Goal: Task Accomplishment & Management: Complete application form

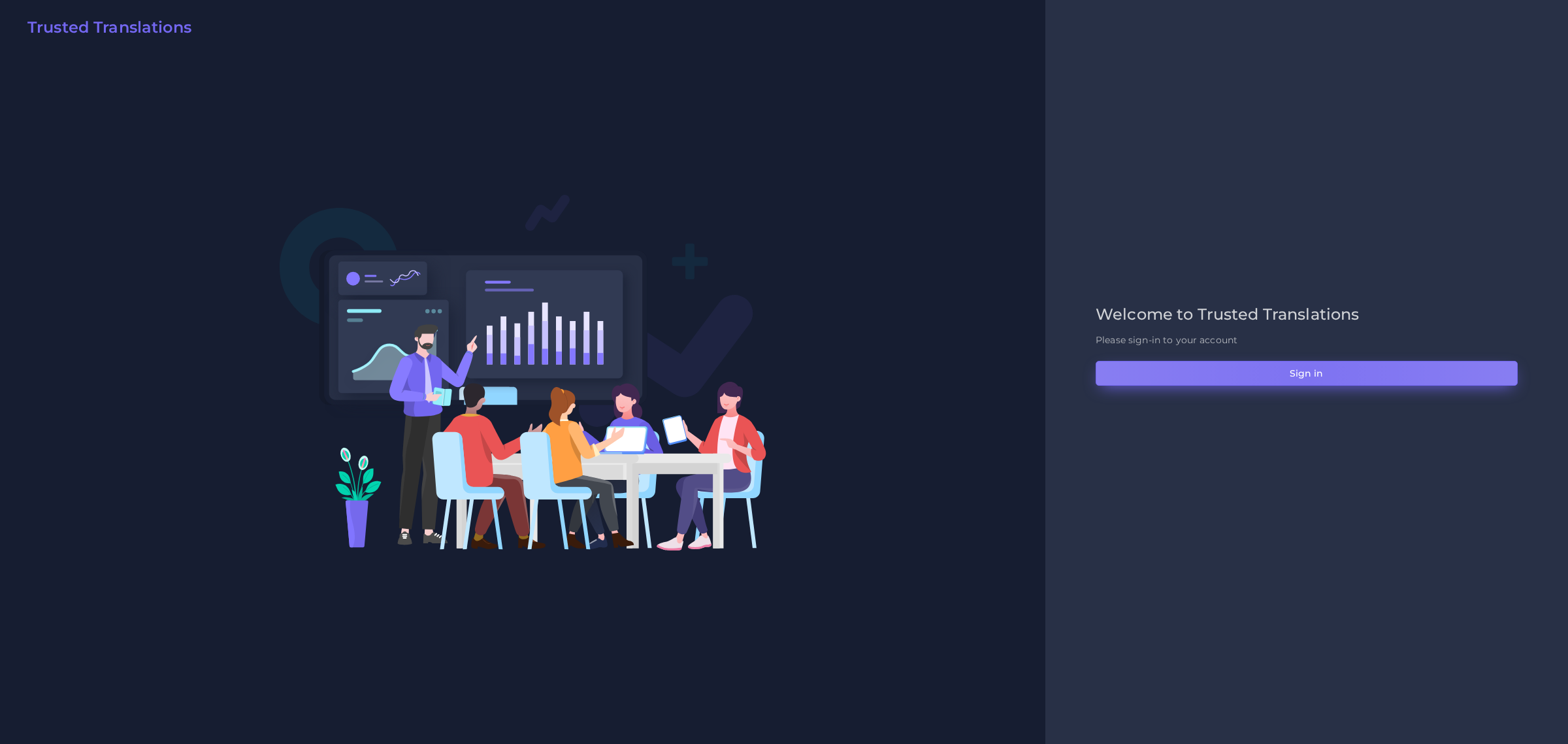
click at [1308, 375] on button "Sign in" at bounding box center [1306, 373] width 422 height 25
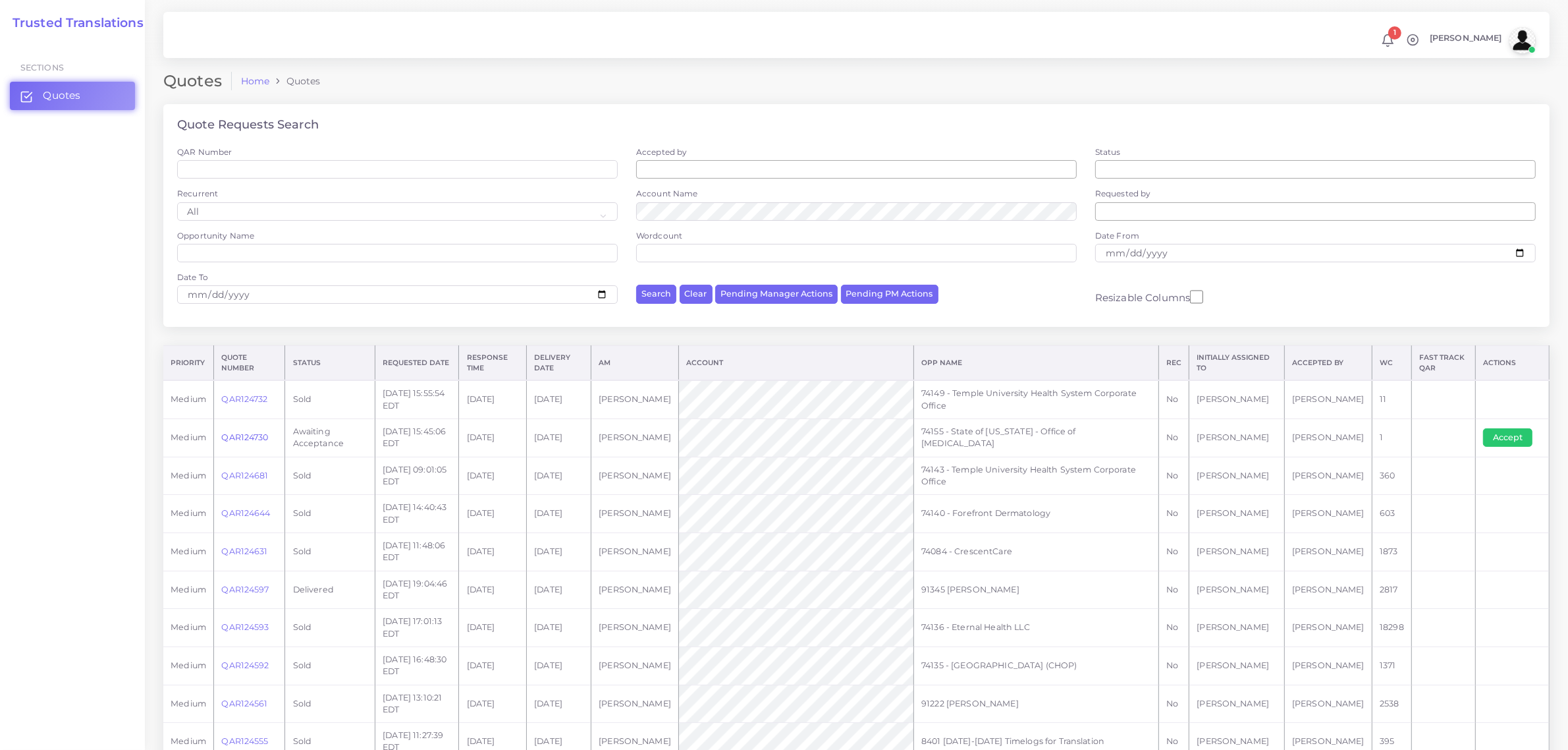
click at [256, 435] on link "QAR124730" at bounding box center [245, 437] width 47 height 10
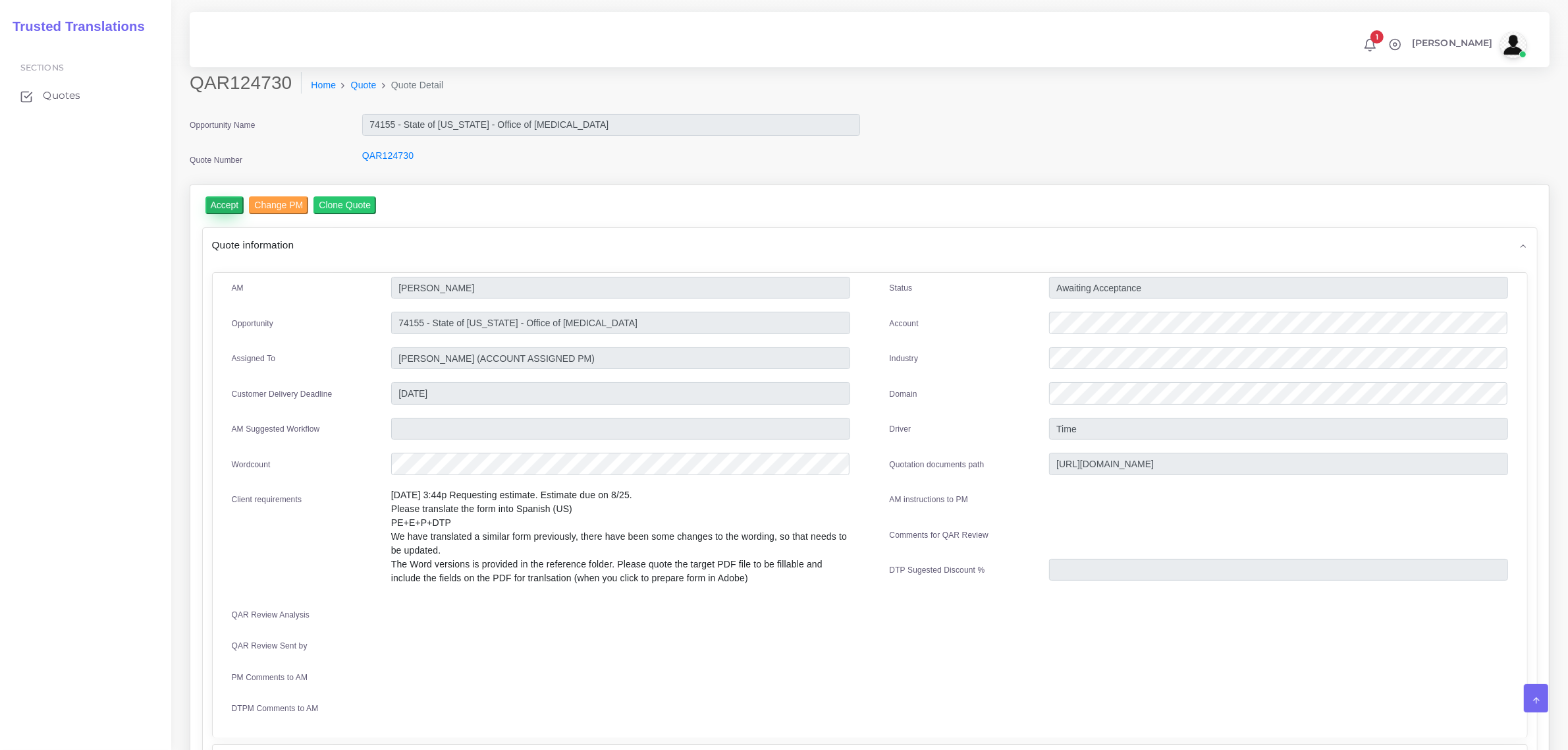
click at [228, 203] on input "Accept" at bounding box center [225, 205] width 39 height 18
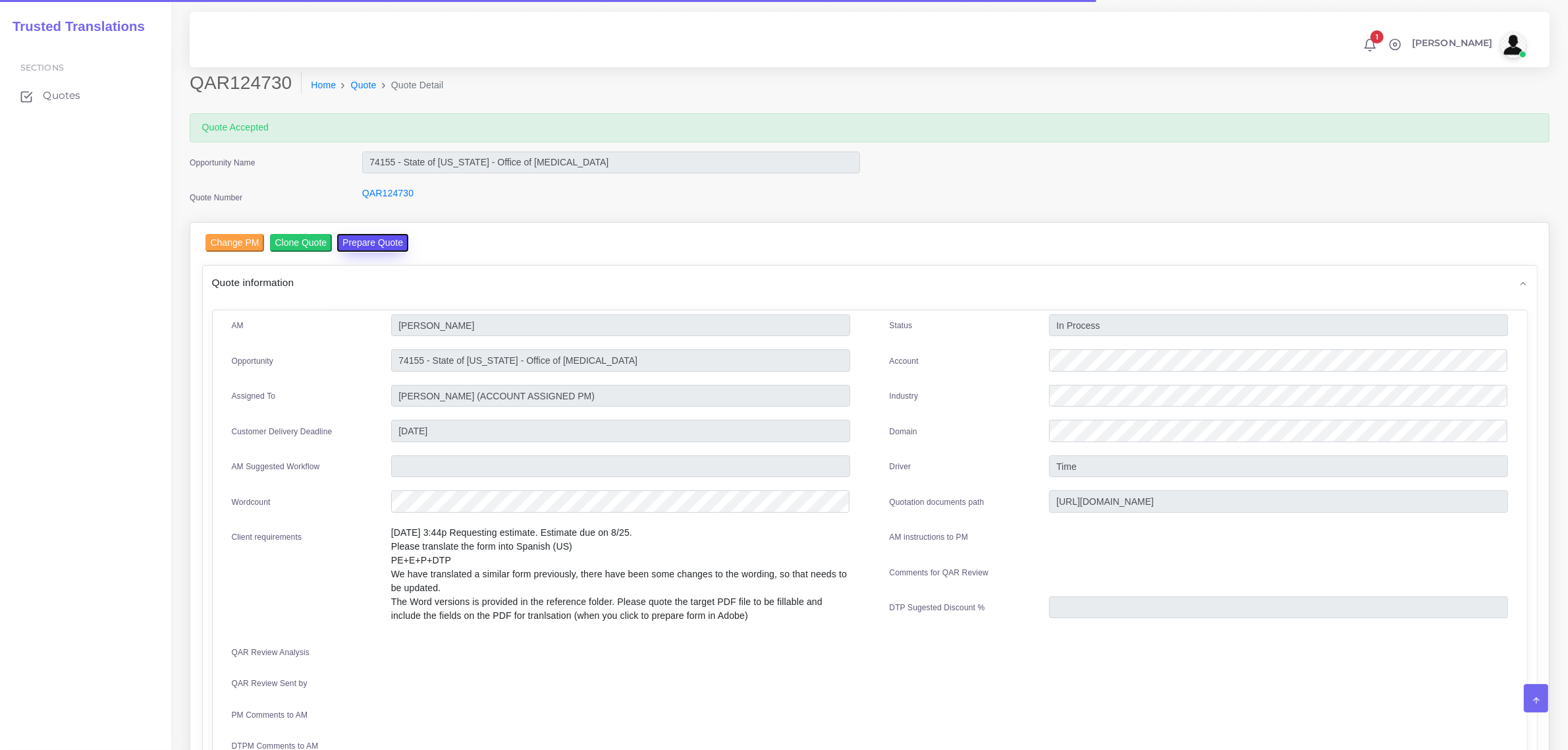
click at [374, 240] on button "Prepare Quote" at bounding box center [372, 243] width 71 height 18
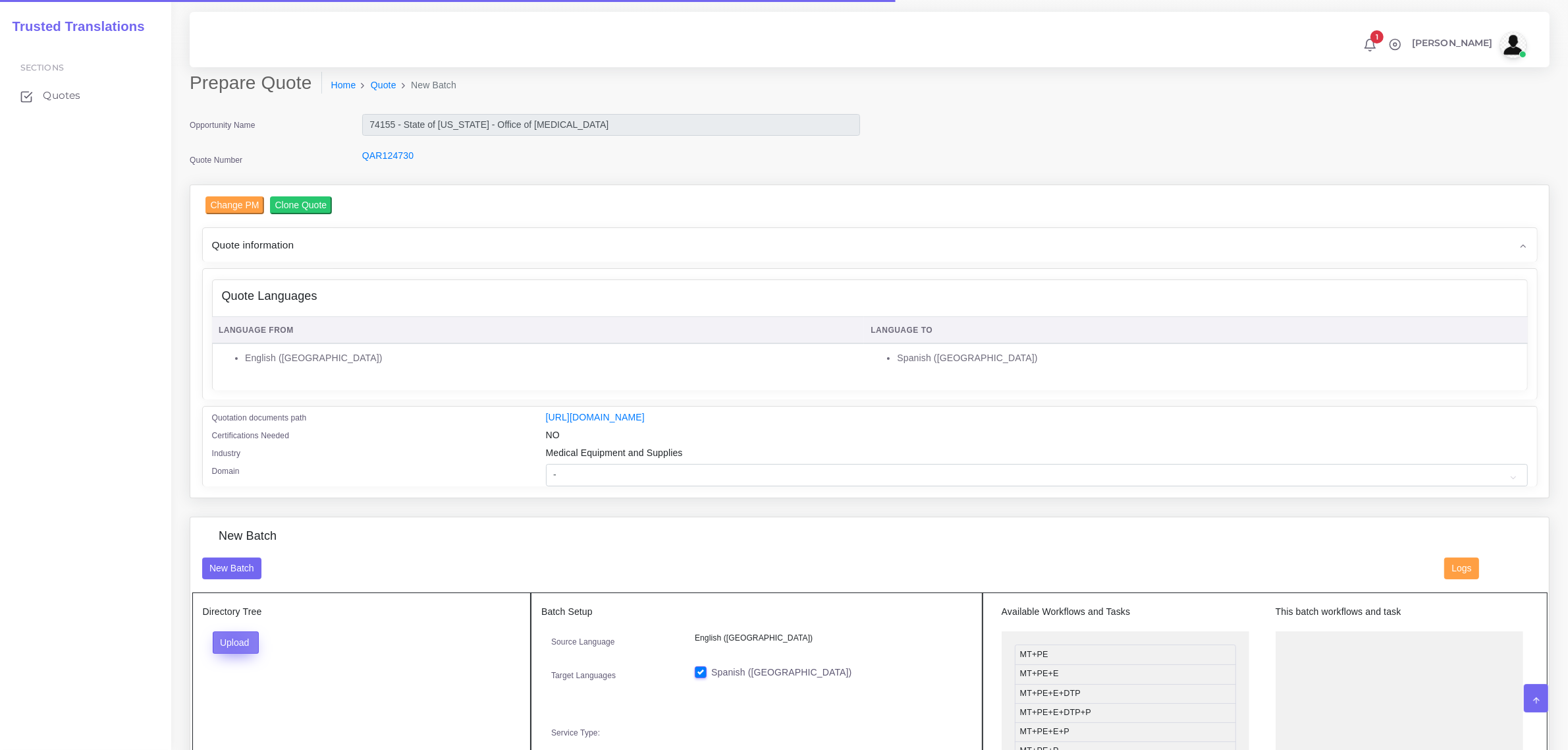
click at [232, 640] on button "Upload" at bounding box center [236, 642] width 47 height 23
click at [235, 687] on label "Files" at bounding box center [259, 691] width 91 height 16
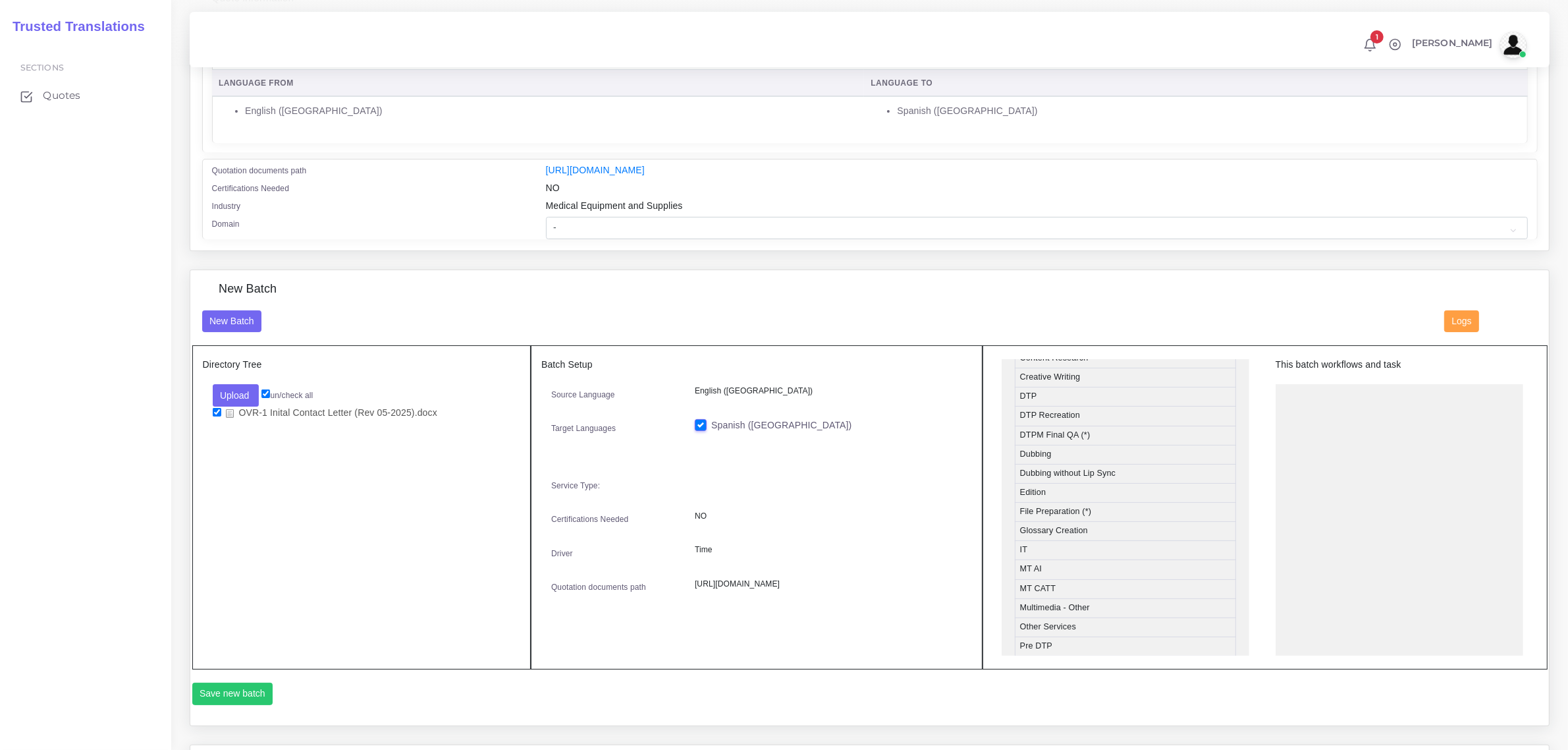
scroll to position [494, 0]
drag, startPoint x: 1094, startPoint y: 627, endPoint x: 1360, endPoint y: 390, distance: 356.3
drag, startPoint x: 1094, startPoint y: 468, endPoint x: 1371, endPoint y: 435, distance: 279.0
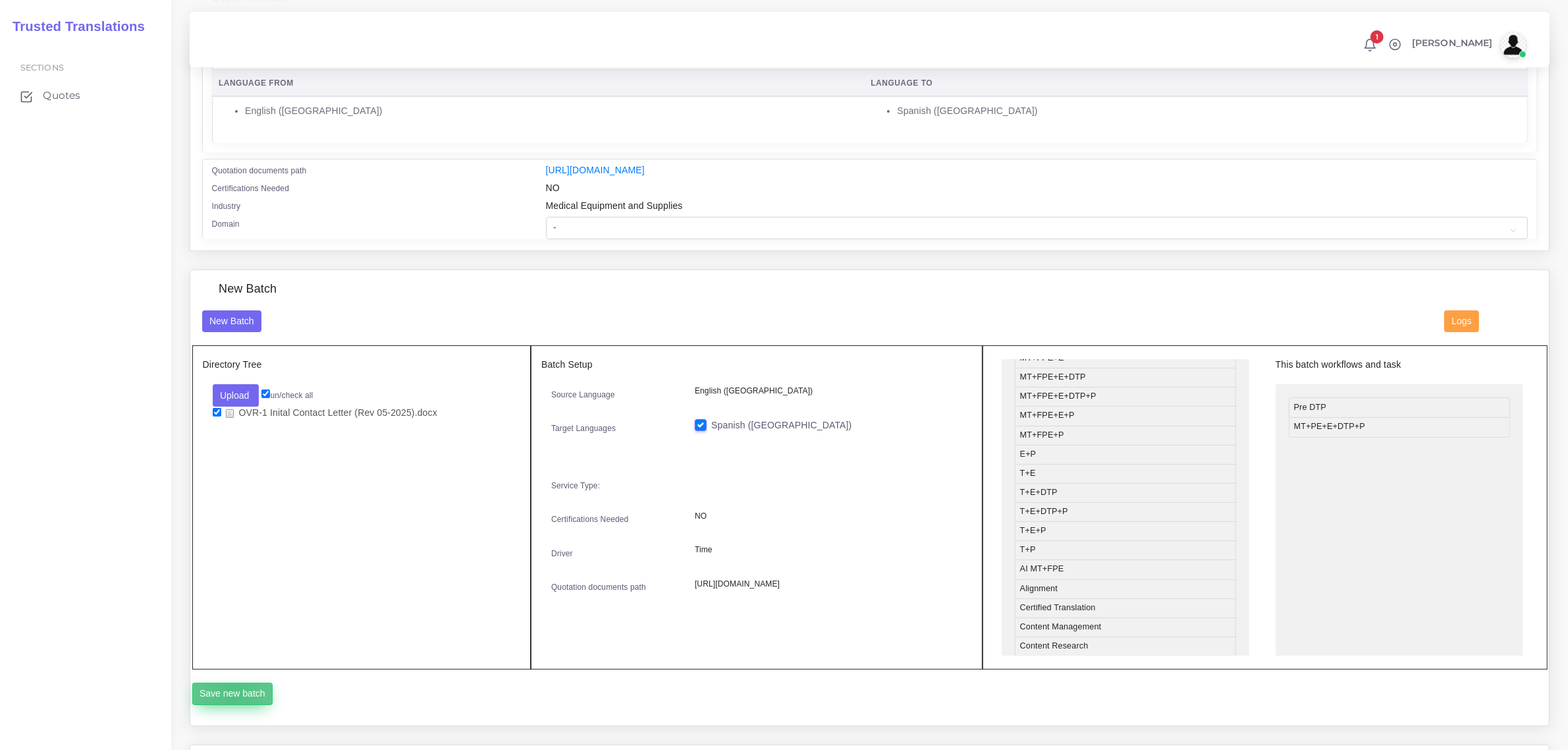
click at [232, 689] on button "Save new batch" at bounding box center [233, 694] width 81 height 23
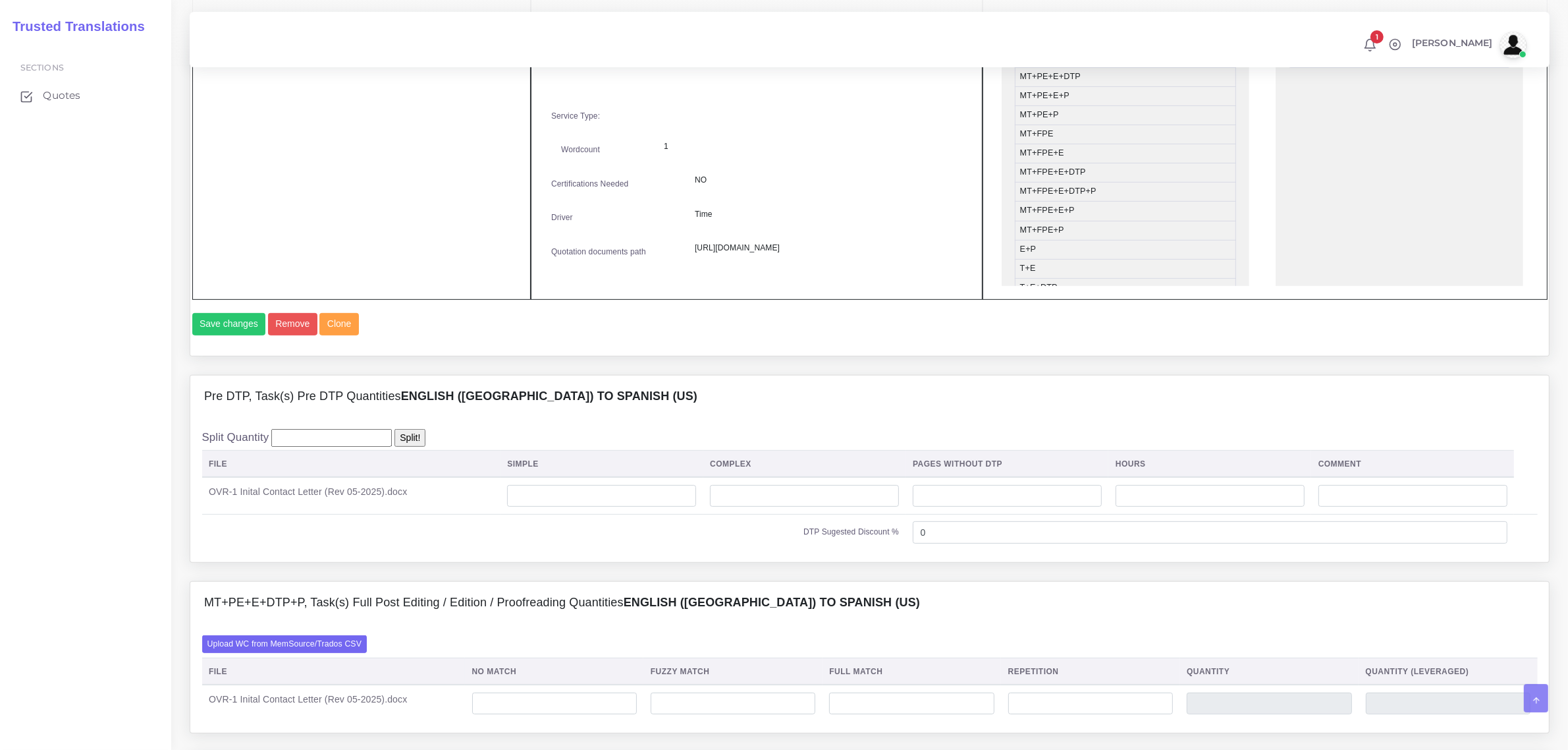
scroll to position [659, 0]
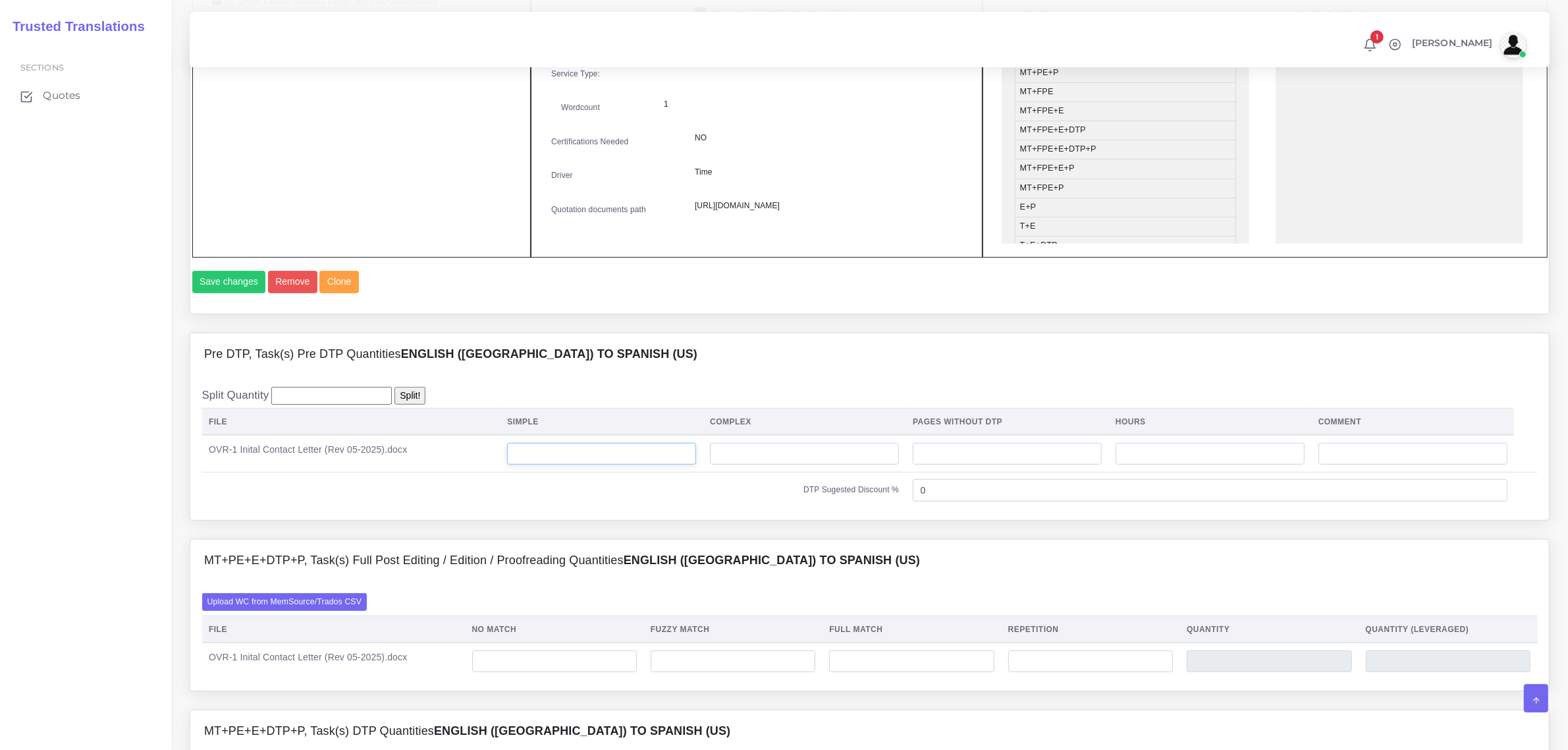
click at [588, 465] on input "number" at bounding box center [601, 453] width 189 height 23
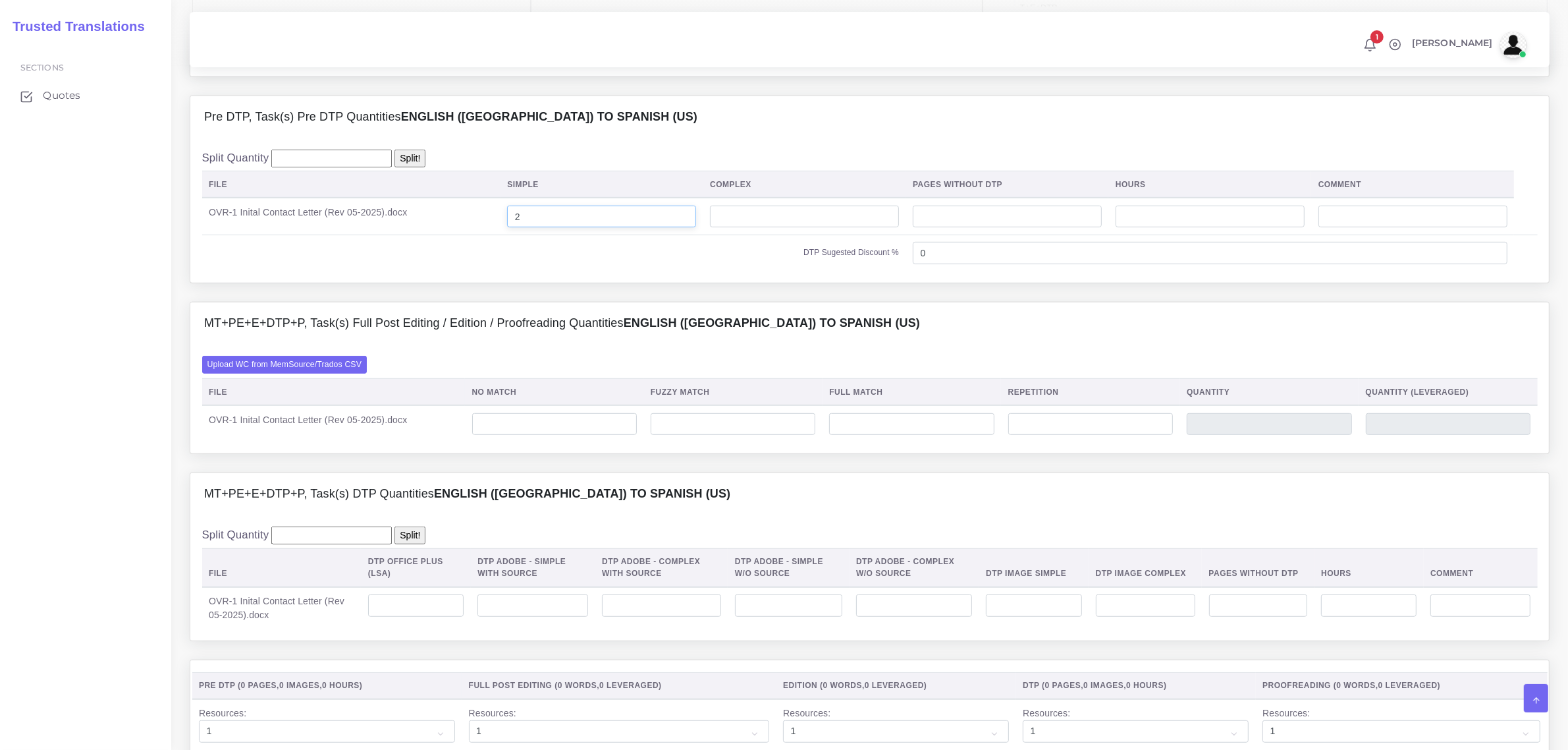
scroll to position [906, 0]
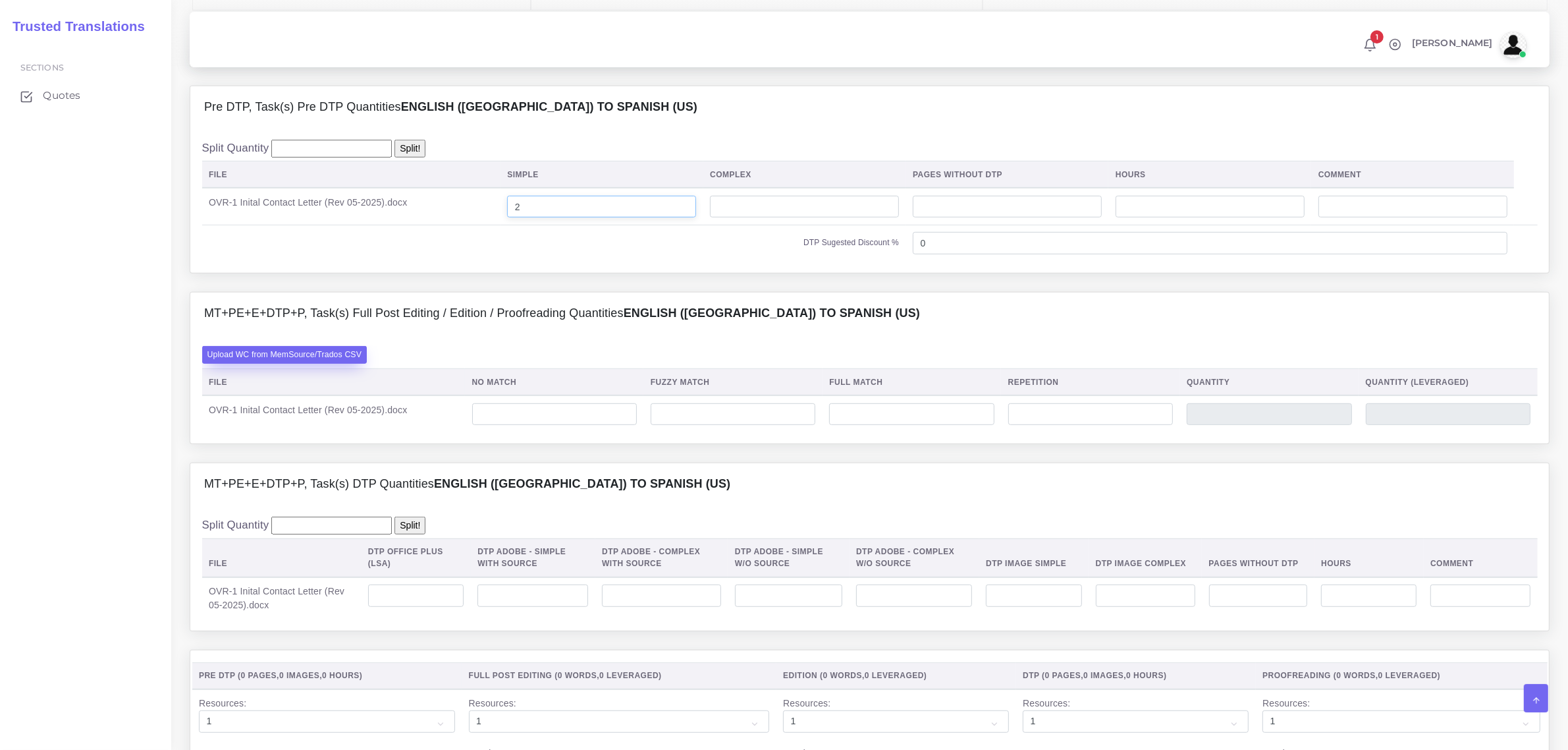
type input "2"
click at [346, 364] on label "Upload WC from MemSource/Trados CSV" at bounding box center [285, 354] width 165 height 18
click at [0, 0] on input "Upload WC from MemSource/Trados CSV" at bounding box center [0, 0] width 0 height 0
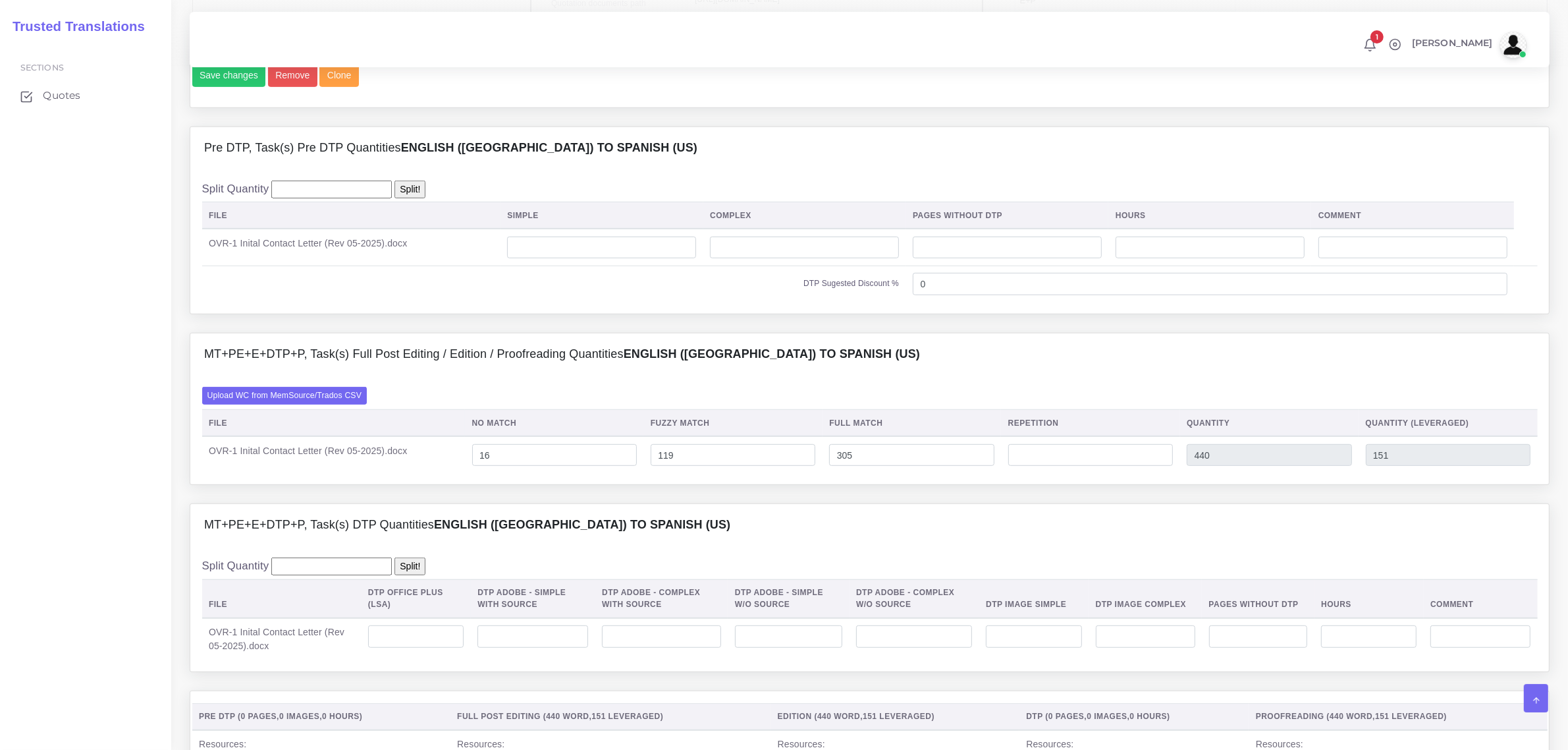
scroll to position [906, 0]
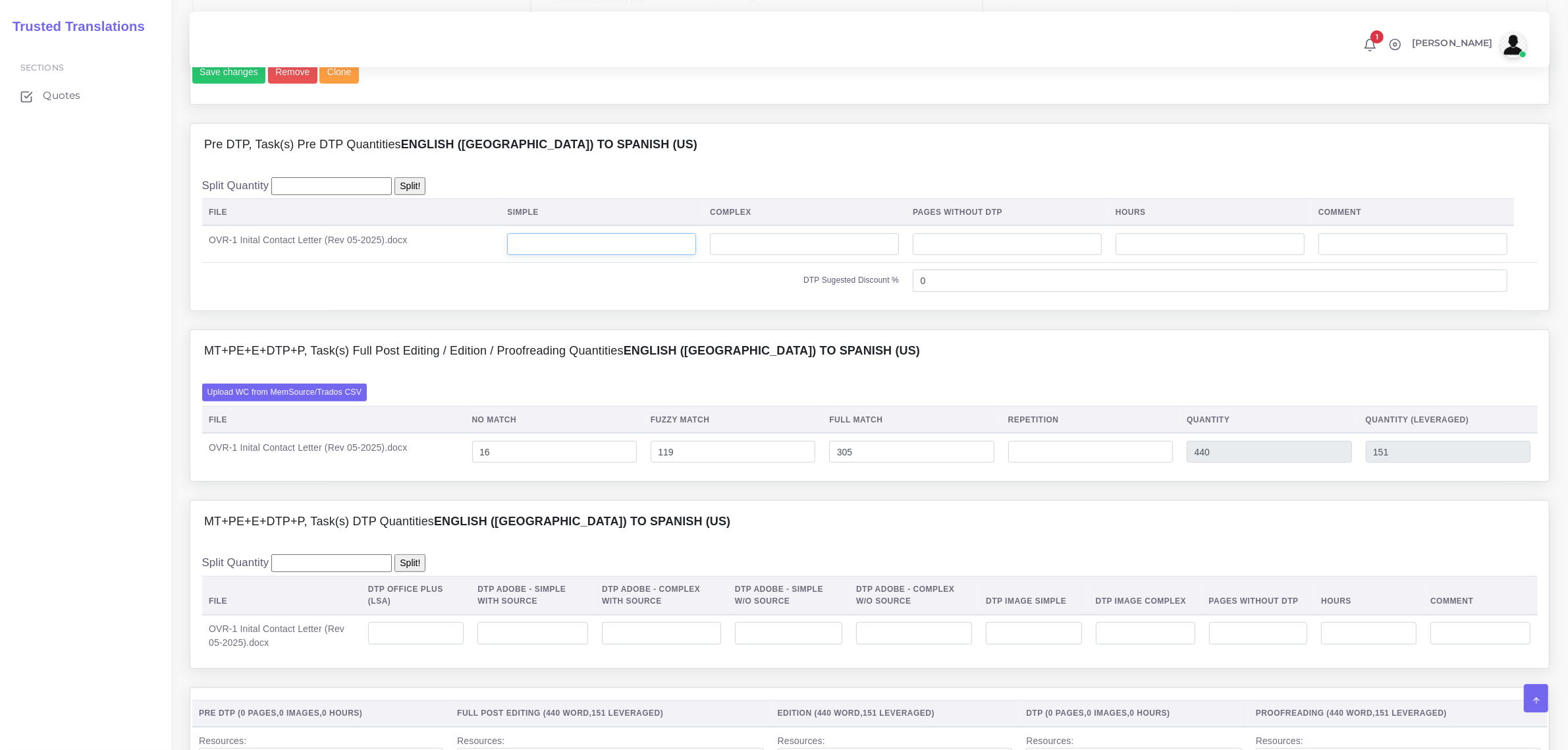
click at [560, 256] on input "number" at bounding box center [601, 244] width 189 height 23
type input "2"
click at [676, 463] on input "119" at bounding box center [733, 452] width 165 height 23
type input "159"
type input "480"
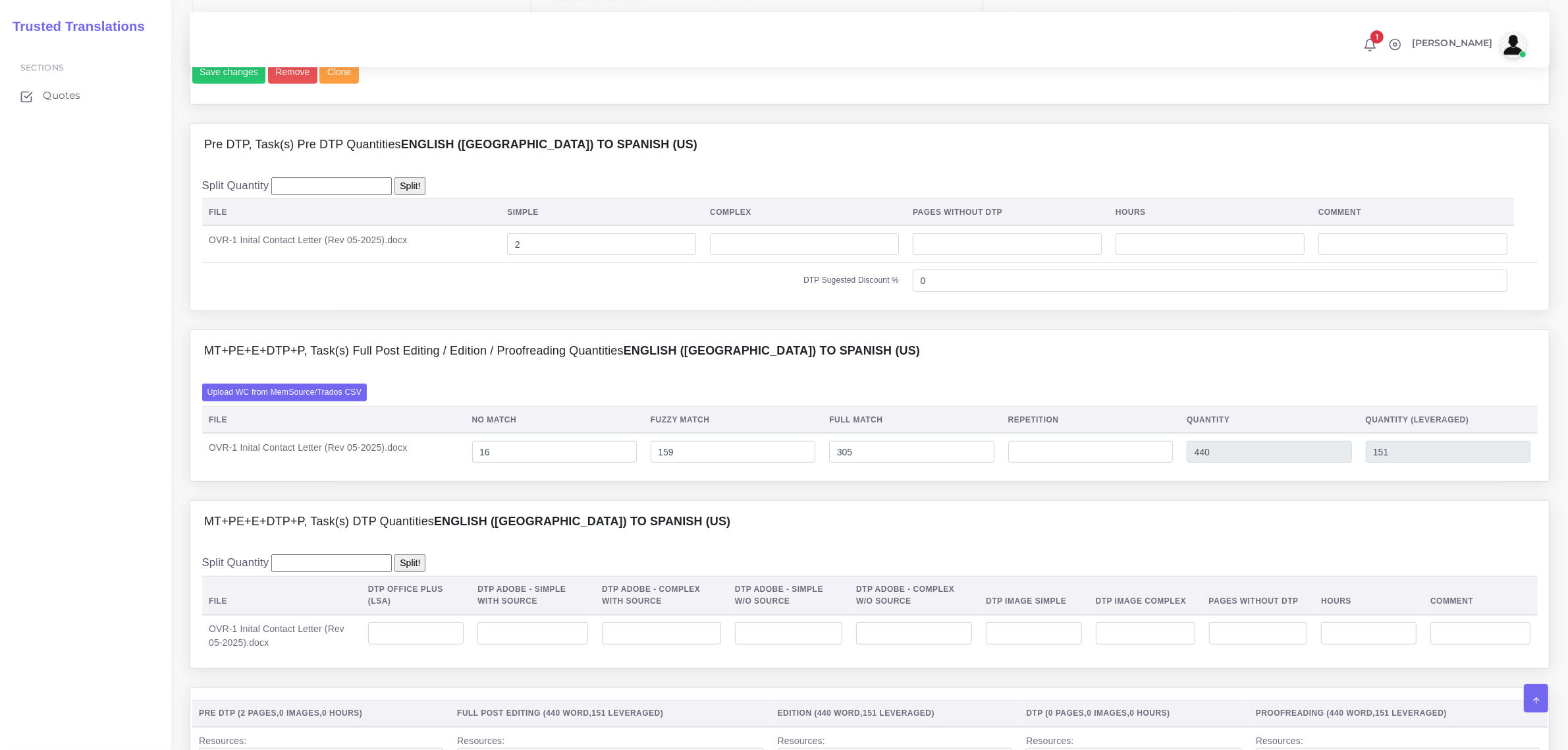
type input "171"
click at [656, 500] on div "MT+PE+E+DTP+P, Task(s) Full Post Editing / Edition / Proofreading Quantities En…" at bounding box center [869, 414] width 1380 height 171
click at [495, 463] on input "16" at bounding box center [554, 452] width 165 height 23
type input "26"
type input "490"
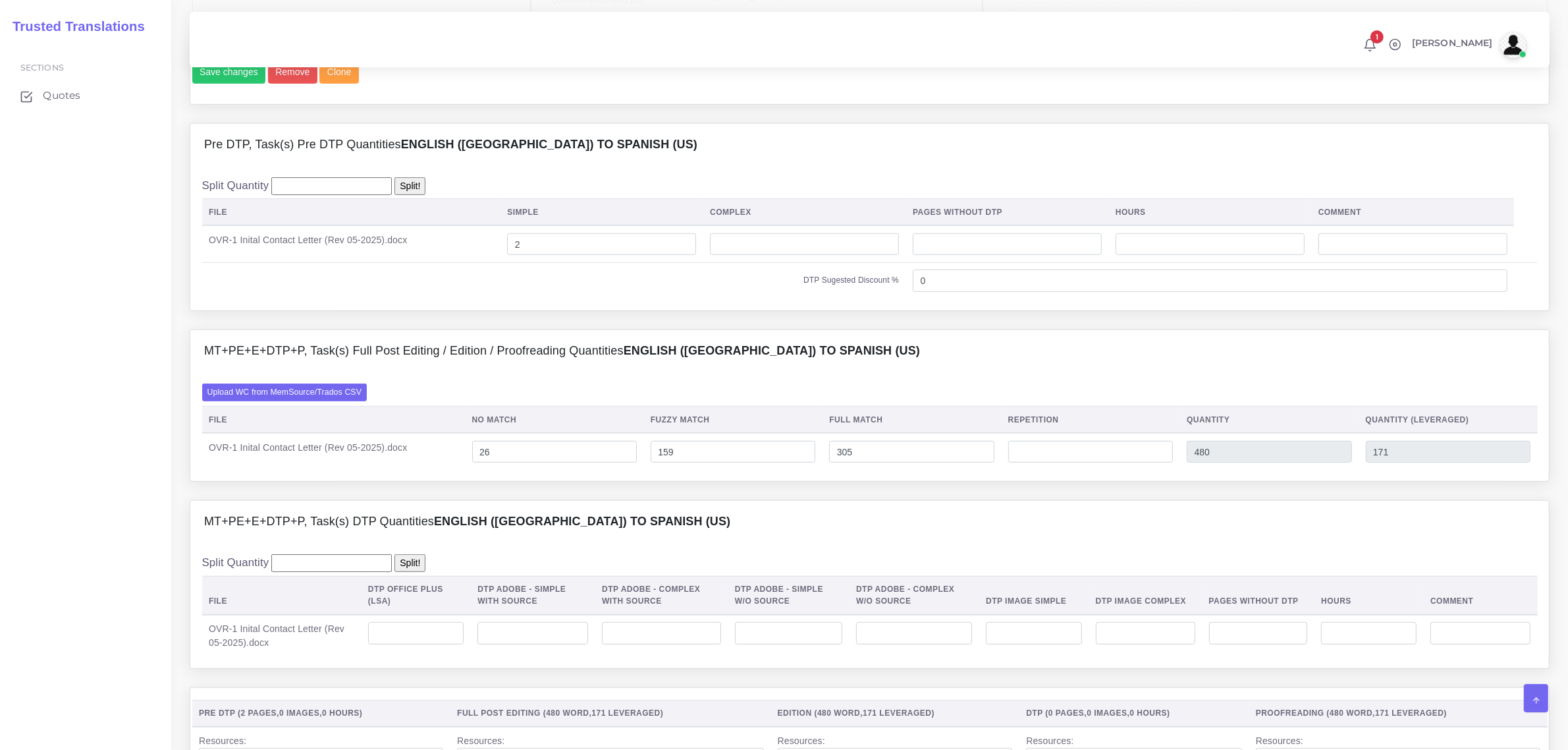
type input "181"
click at [679, 534] on div "MT+PE+E+DTP+P, Task(s) DTP Quantities English (US) TO Spanish (US)" at bounding box center [870, 522] width 1359 height 42
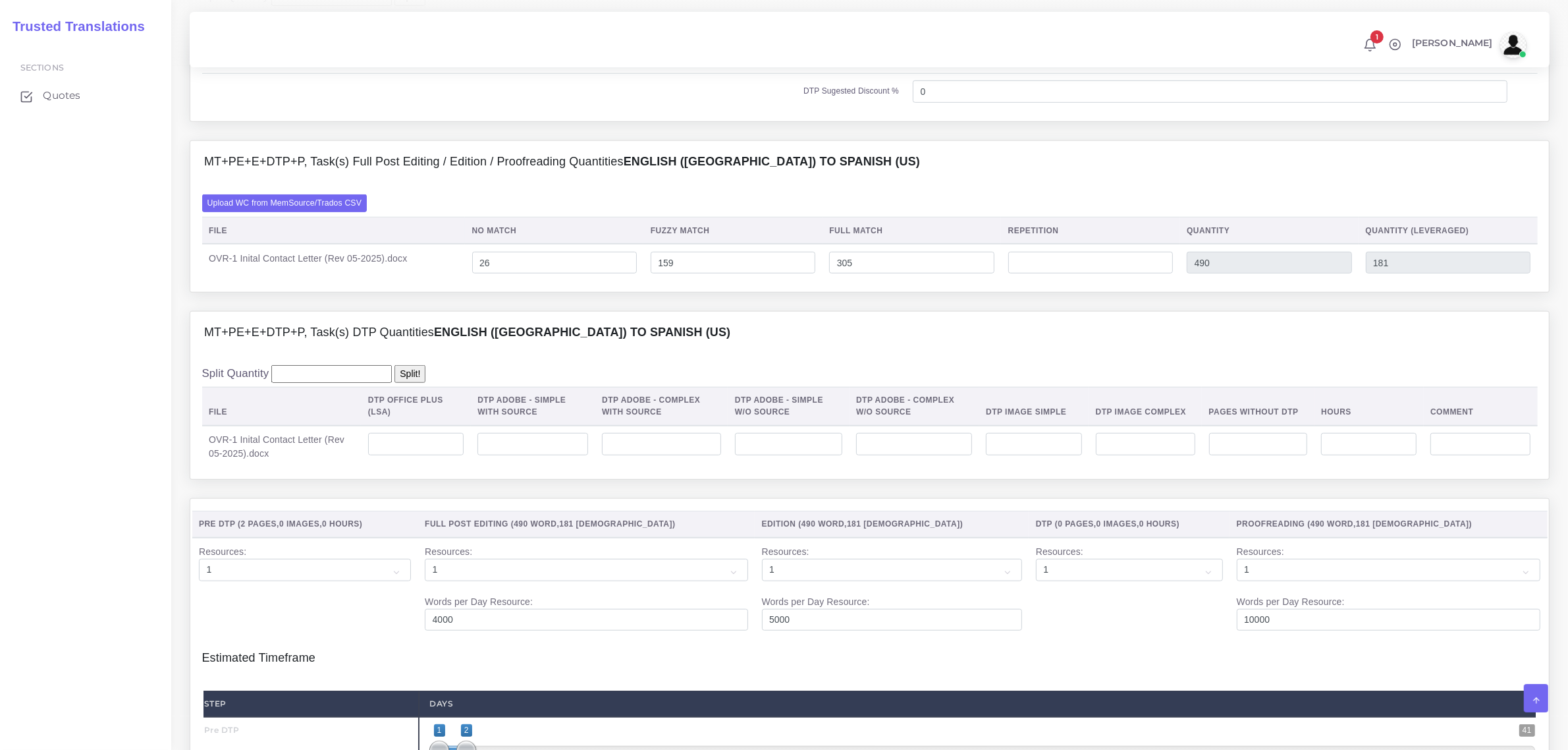
scroll to position [1153, 0]
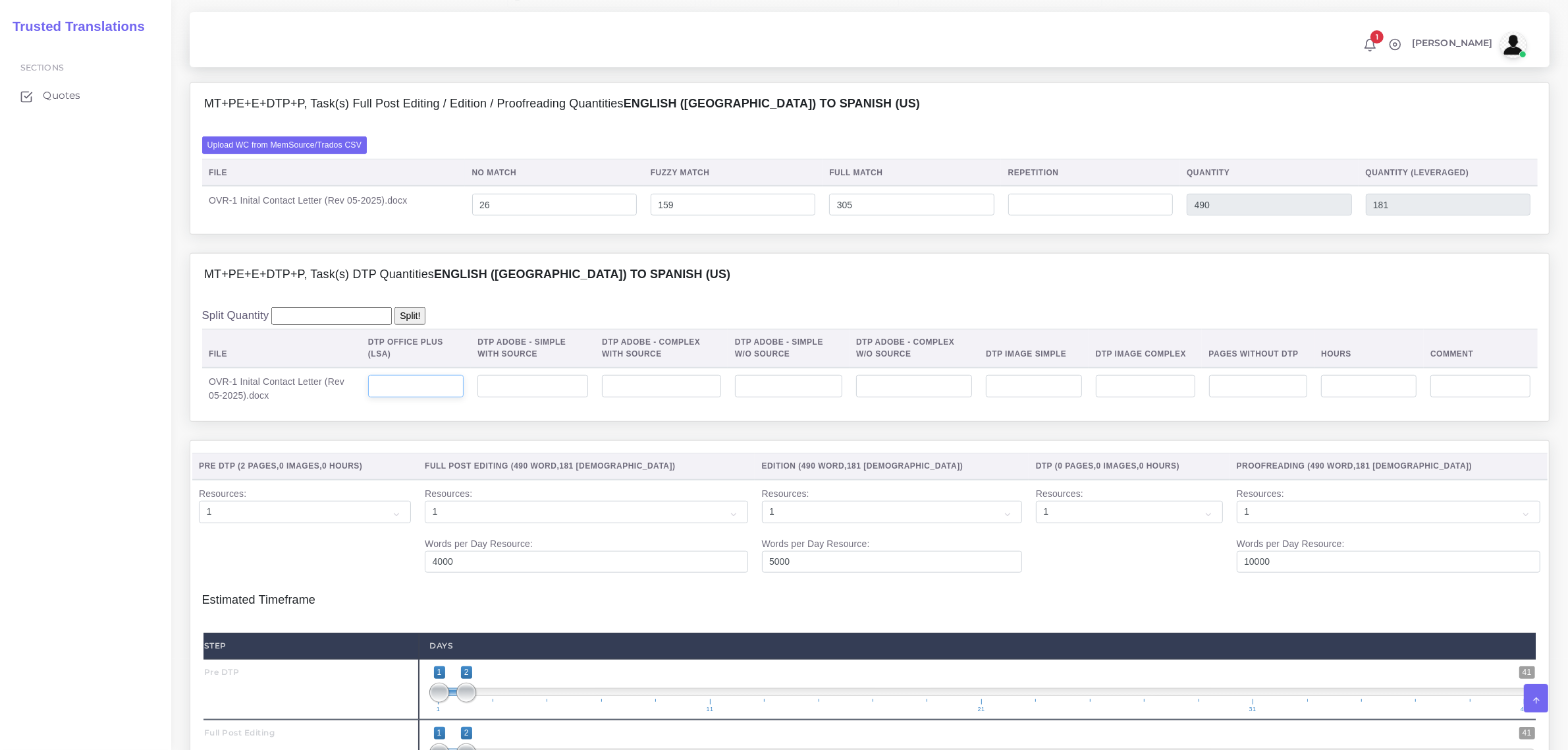
click at [429, 397] on input "number" at bounding box center [416, 386] width 95 height 23
type input "2"
click at [825, 397] on input "number" at bounding box center [789, 386] width 108 height 23
type input "1"
click at [885, 397] on input "number" at bounding box center [913, 386] width 116 height 23
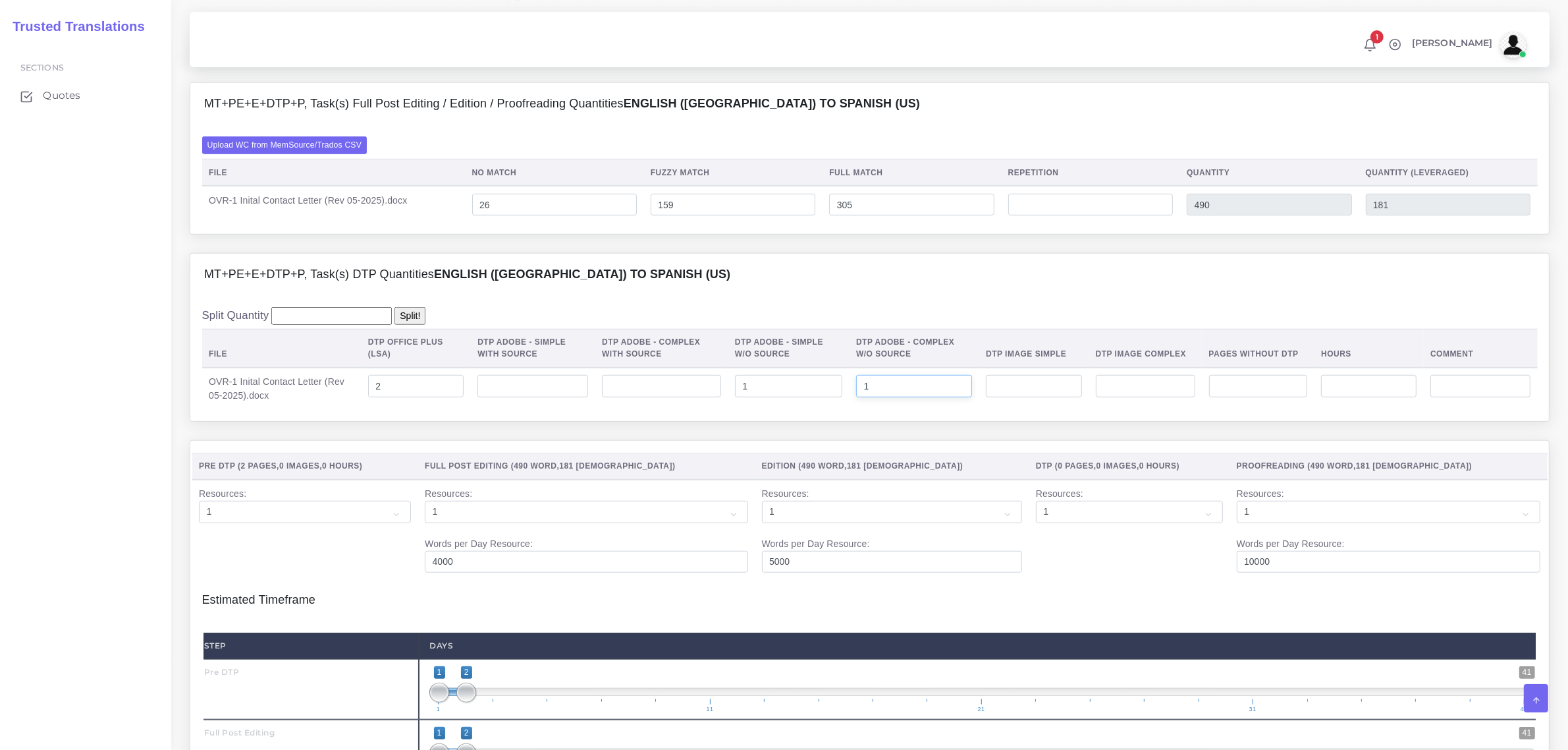
type input "1"
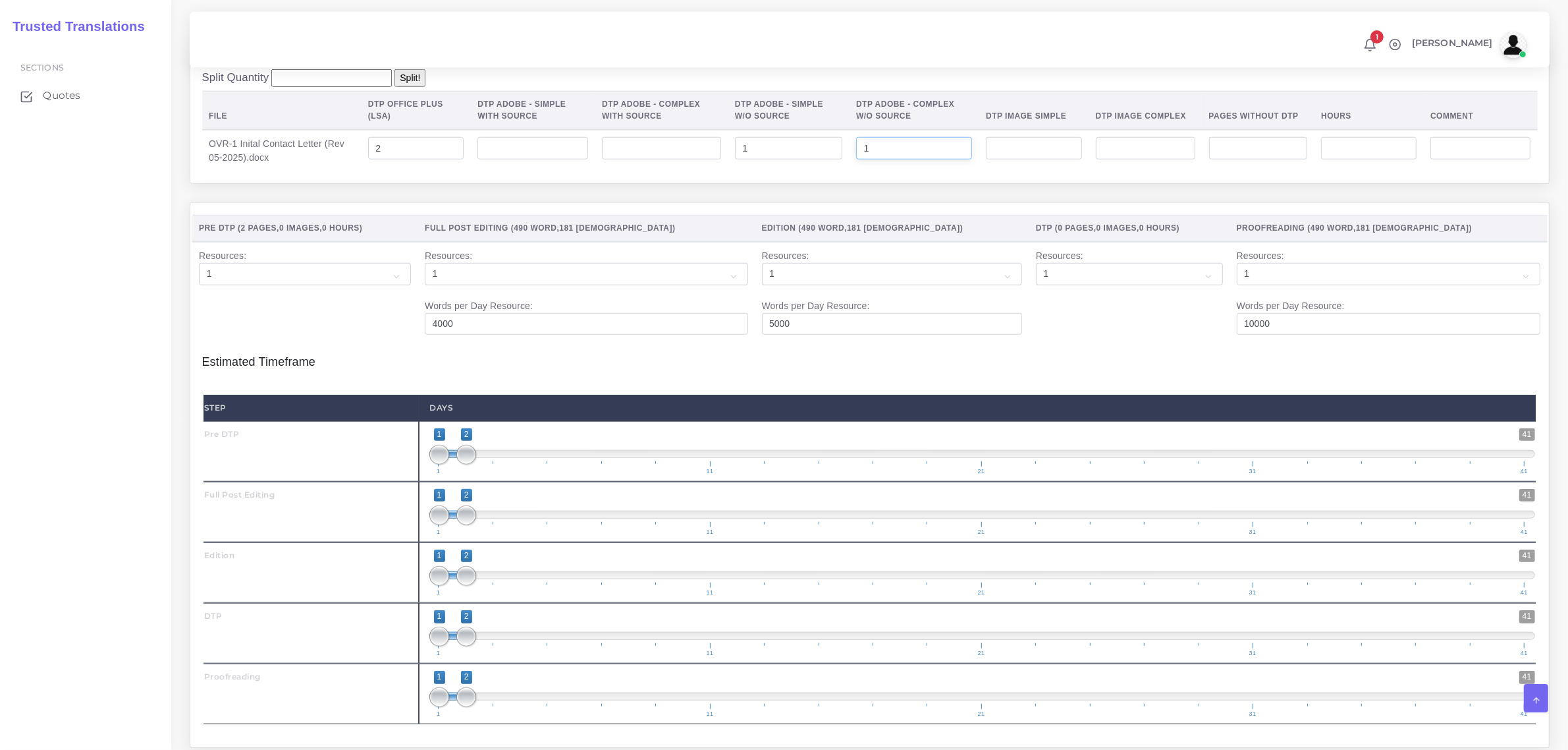
scroll to position [1400, 0]
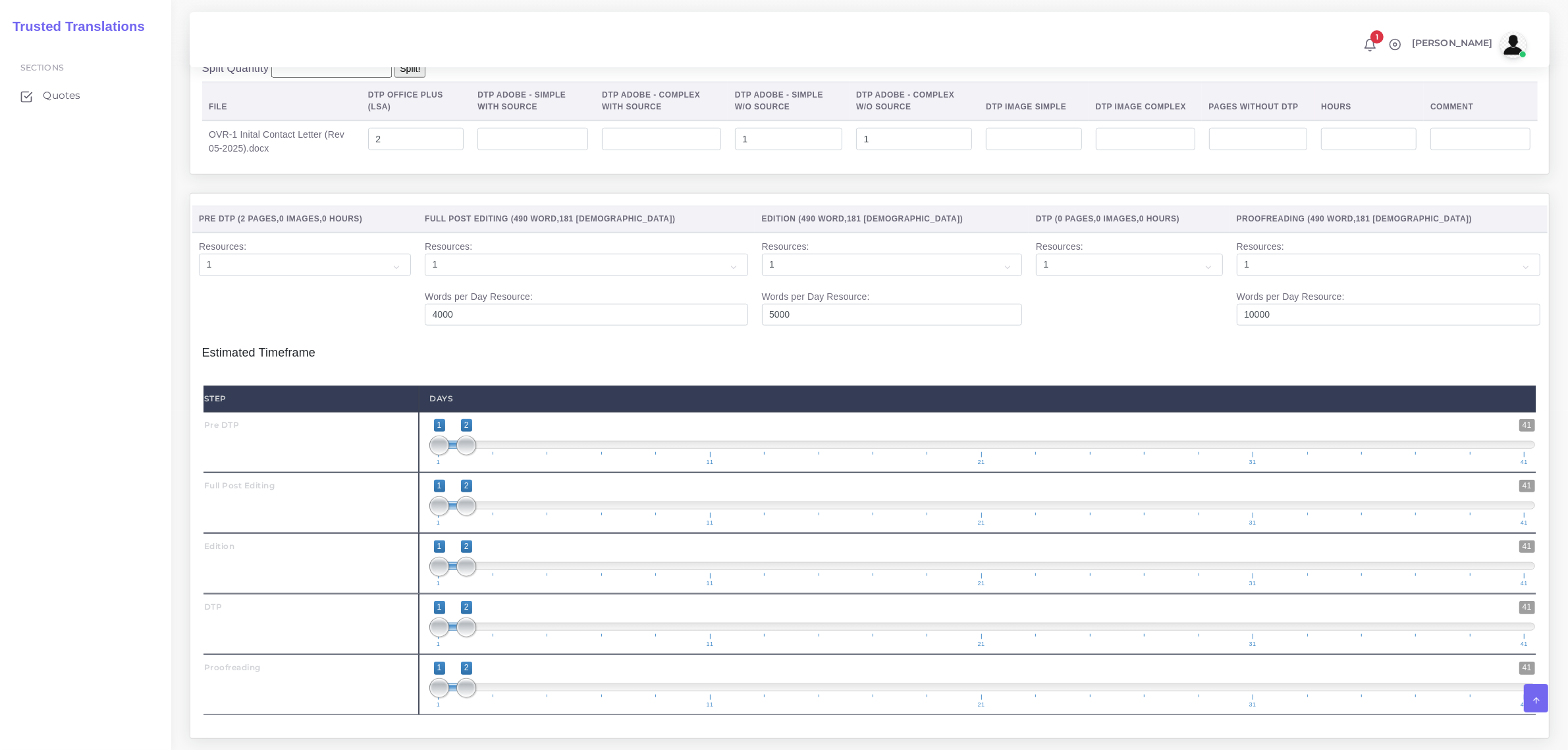
type input "1;1"
drag, startPoint x: 466, startPoint y: 478, endPoint x: 437, endPoint y: 524, distance: 54.4
click at [440, 506] on div "Step Days Pre DTP 1 41 1 1 1 — 1 1 11 21 31 41 1;1" at bounding box center [870, 550] width 1332 height 329
type input "2;2"
drag, startPoint x: 438, startPoint y: 535, endPoint x: 465, endPoint y: 539, distance: 27.3
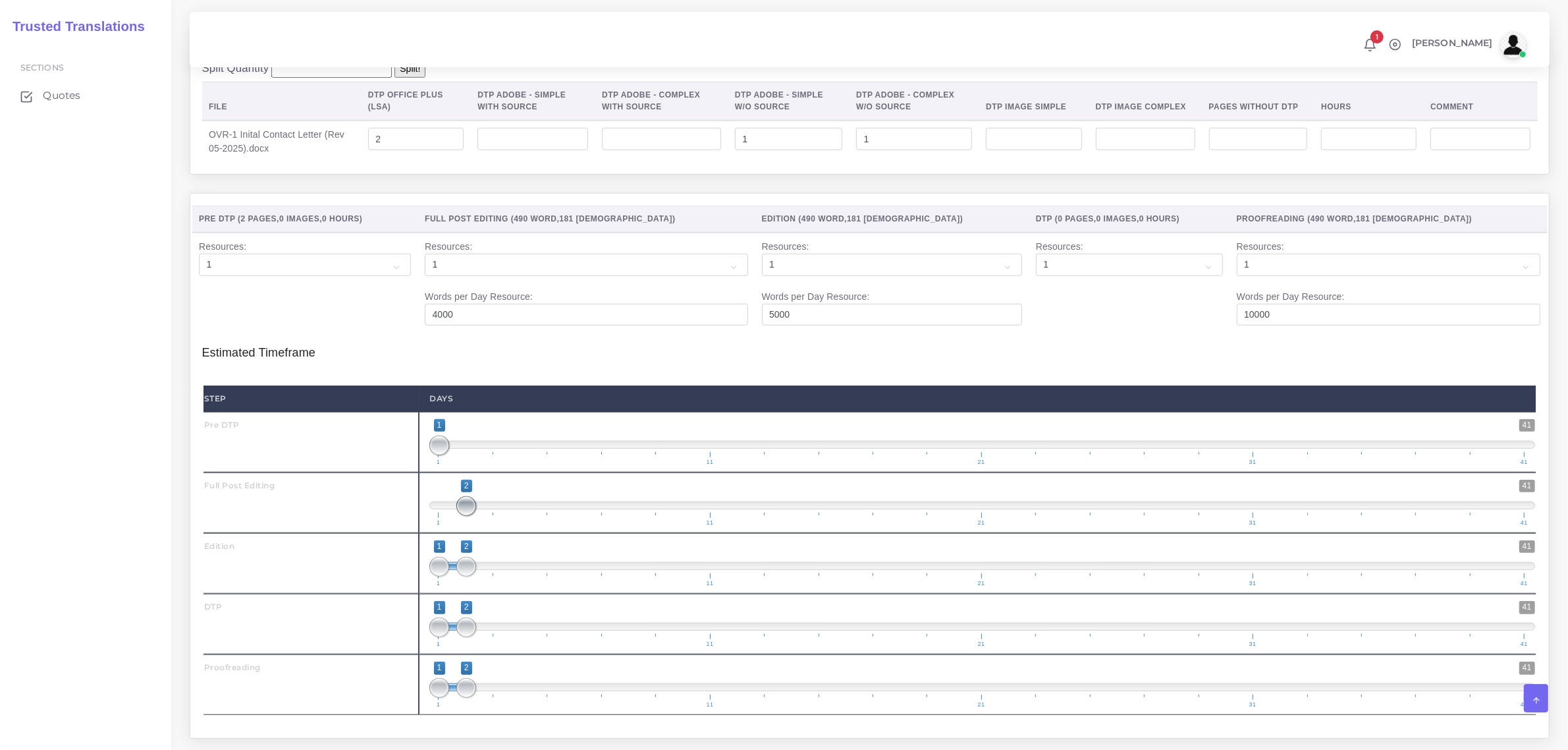
click at [465, 516] on span at bounding box center [466, 506] width 20 height 20
drag, startPoint x: 470, startPoint y: 594, endPoint x: 439, endPoint y: 590, distance: 31.3
click at [484, 577] on span at bounding box center [493, 566] width 20 height 20
drag, startPoint x: 435, startPoint y: 587, endPoint x: 476, endPoint y: 597, distance: 42.2
click at [476, 586] on span "1 41 1 3 1 — 3 1 11 21 31 41" at bounding box center [981, 563] width 1105 height 46
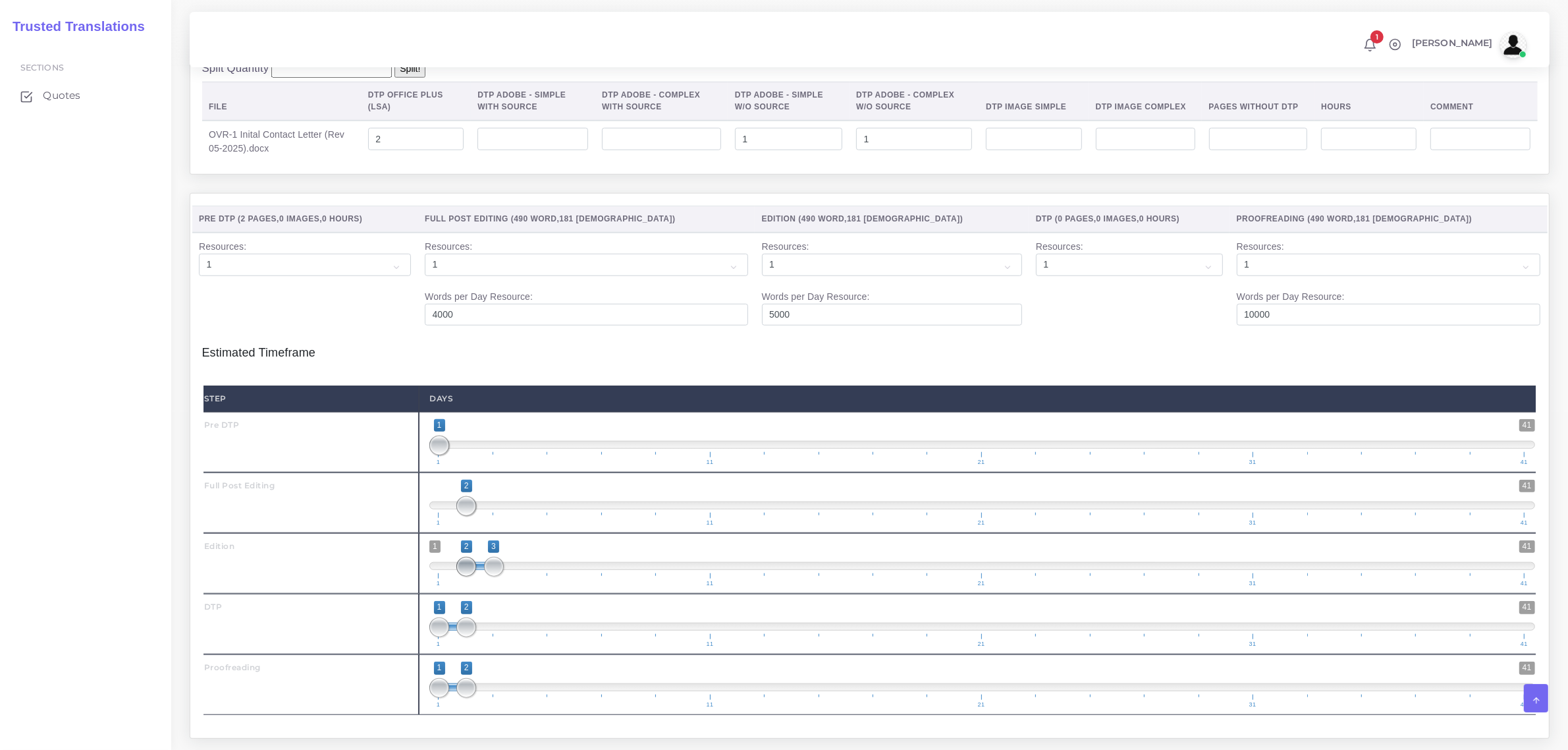
type input "3;3"
drag, startPoint x: 433, startPoint y: 593, endPoint x: 507, endPoint y: 610, distance: 75.9
click at [507, 586] on span "1 41 2 3 2 — 3 1 11 21 31 41" at bounding box center [981, 563] width 1105 height 46
drag, startPoint x: 480, startPoint y: 651, endPoint x: 522, endPoint y: 649, distance: 42.0
click at [530, 645] on span "1 41 1 4 1 — 4 1 11 21 31 41" at bounding box center [981, 624] width 1105 height 46
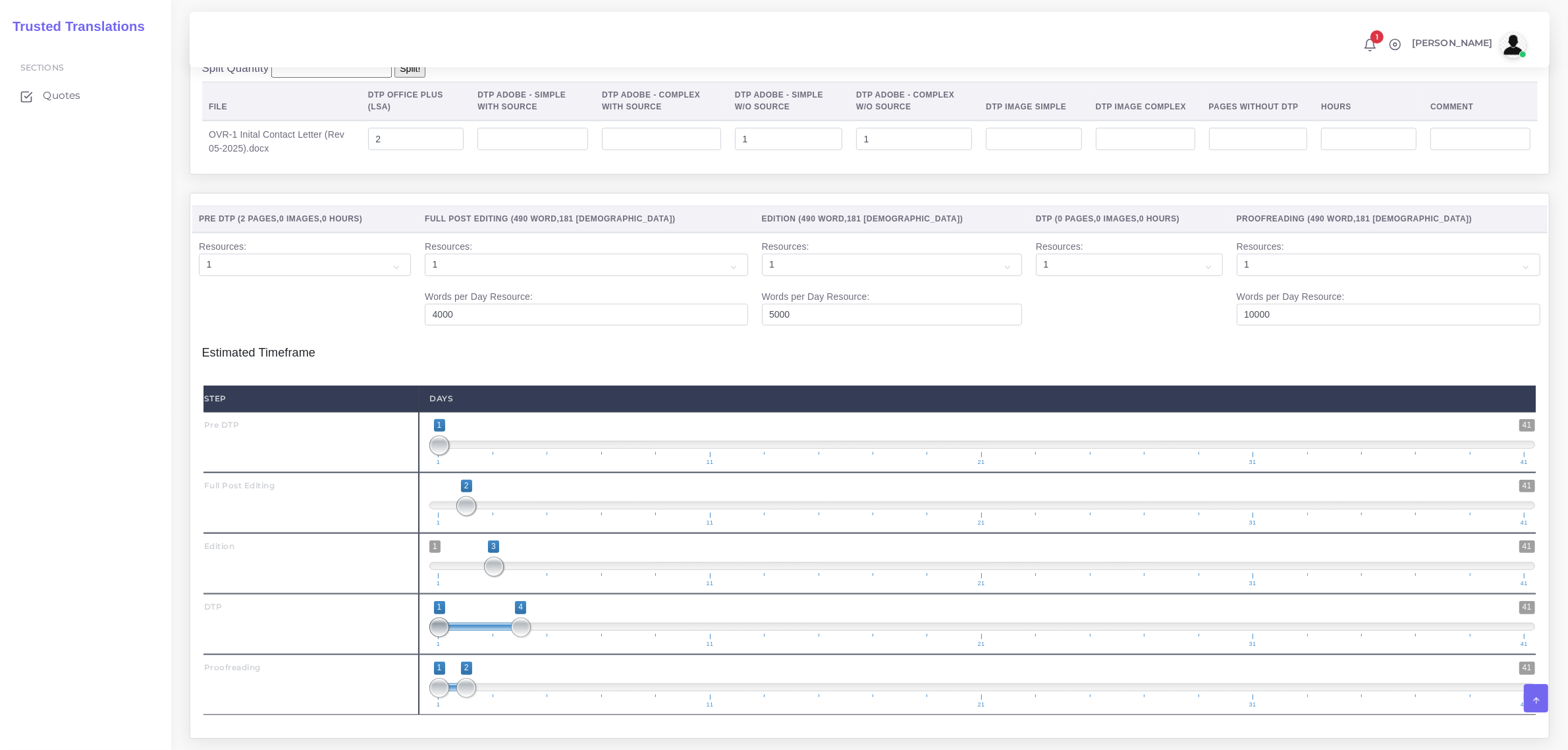
type input "4;4"
drag, startPoint x: 463, startPoint y: 654, endPoint x: 522, endPoint y: 658, distance: 59.1
click at [527, 637] on span at bounding box center [520, 627] width 20 height 20
drag, startPoint x: 458, startPoint y: 718, endPoint x: 530, endPoint y: 719, distance: 72.0
click at [530, 708] on span "1 41 1 5 1 — 5 1 11 21 31 41" at bounding box center [981, 684] width 1105 height 46
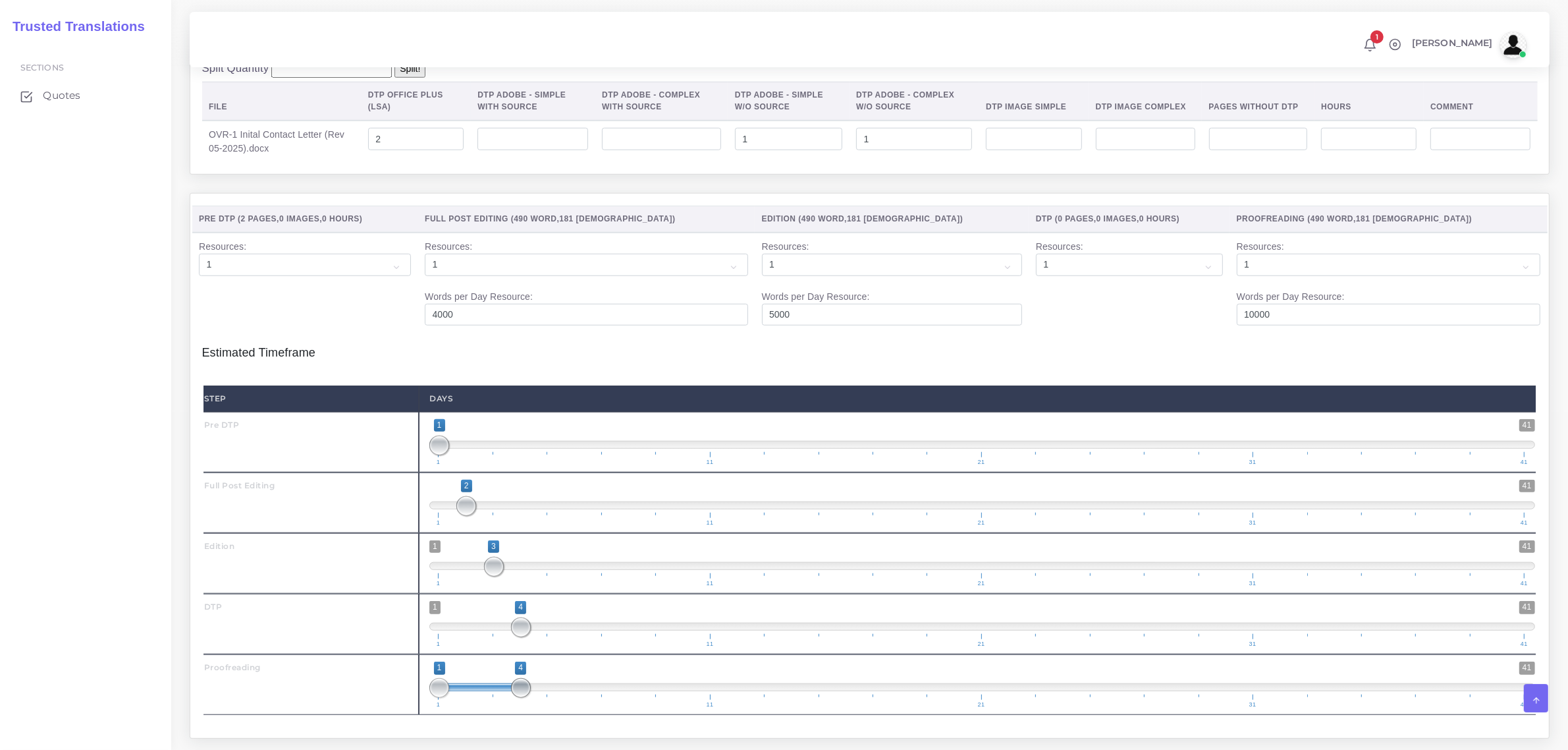
drag, startPoint x: 548, startPoint y: 720, endPoint x: 535, endPoint y: 722, distance: 13.2
click at [535, 708] on span "1 41 1 4 1 — 4 1 11 21 31 41" at bounding box center [981, 684] width 1105 height 46
type input "4;4"
drag, startPoint x: 438, startPoint y: 717, endPoint x: 565, endPoint y: 698, distance: 128.4
click at [534, 708] on span "1 41 4 4 4 — 4 1 11 21 31 41" at bounding box center [981, 684] width 1105 height 46
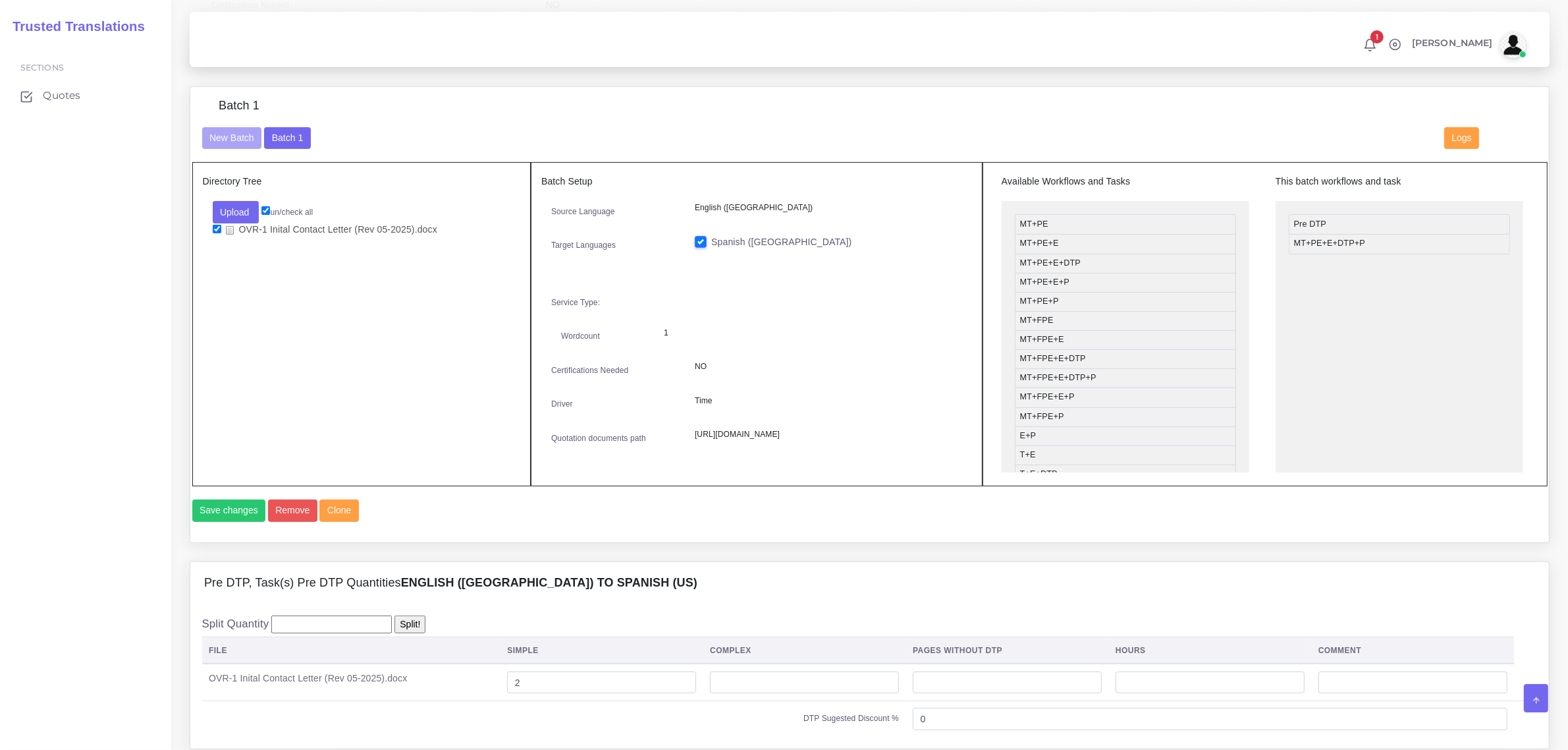
scroll to position [412, 0]
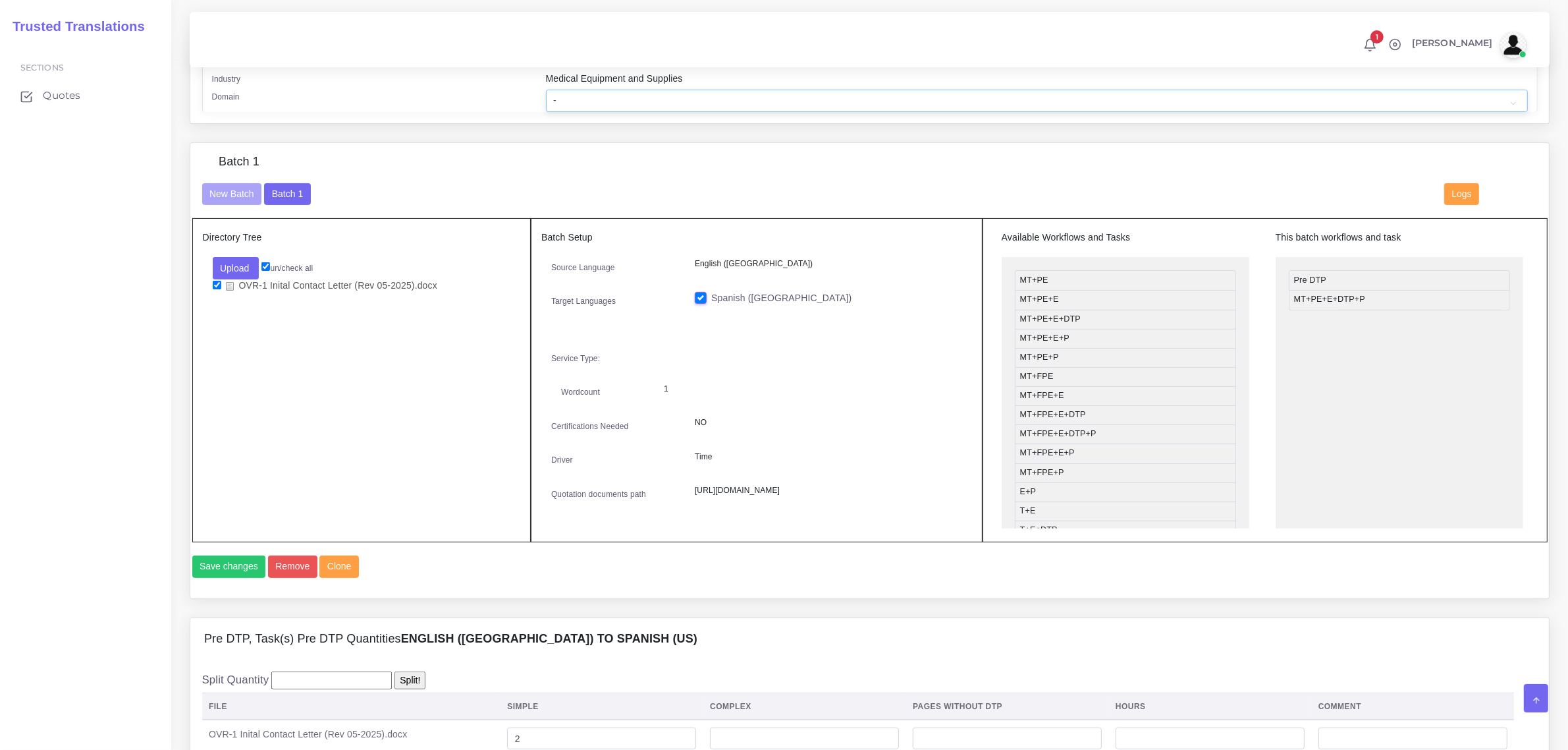
click at [570, 99] on select "- Advertising and Media Agriculture, Forestry and Fishing Architecture, Buildin…" at bounding box center [1037, 101] width 982 height 23
select select "Healthcare and Health Sciences"
click at [546, 90] on select "- Advertising and Media Agriculture, Forestry and Fishing Architecture, Buildin…" at bounding box center [1037, 101] width 982 height 23
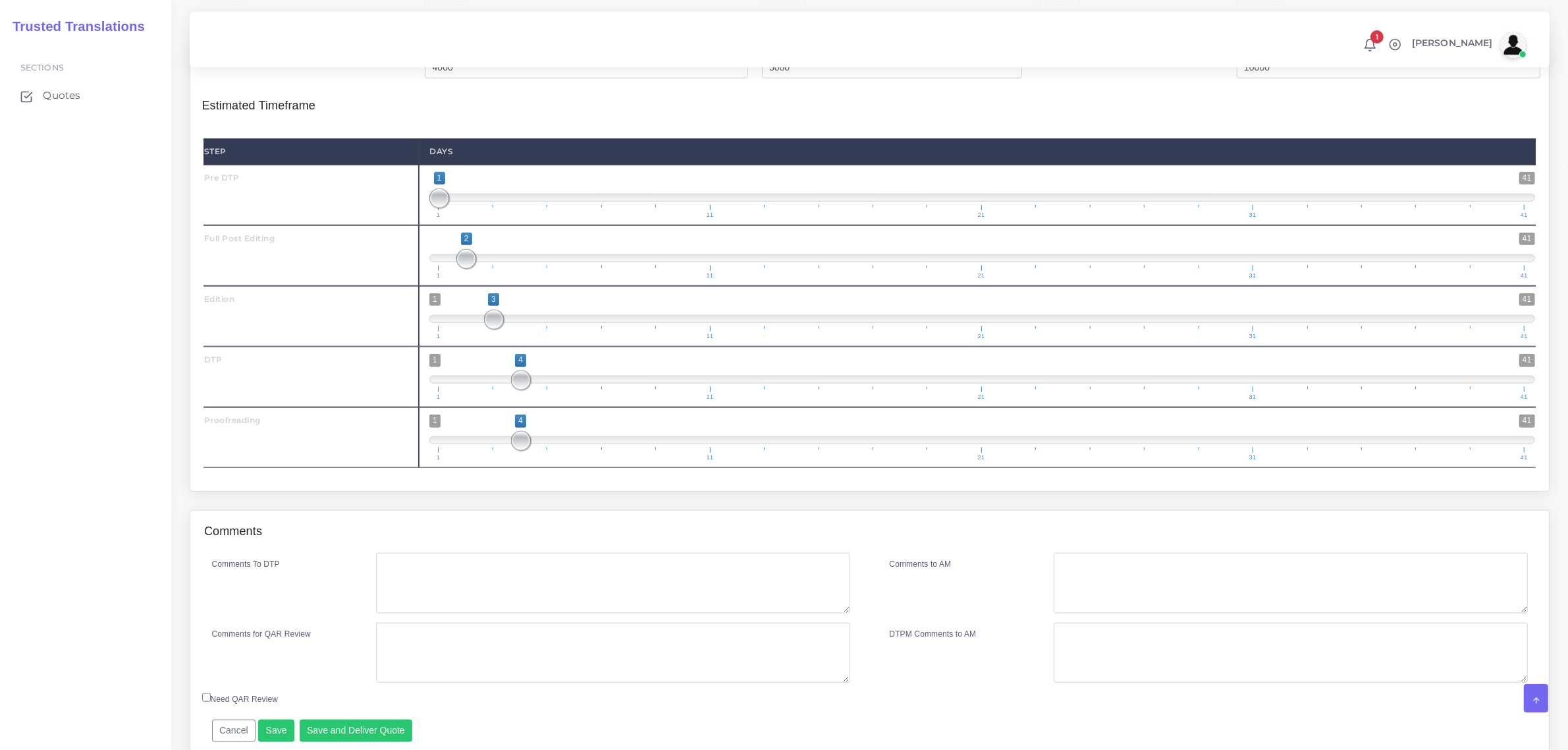
scroll to position [1730, 0]
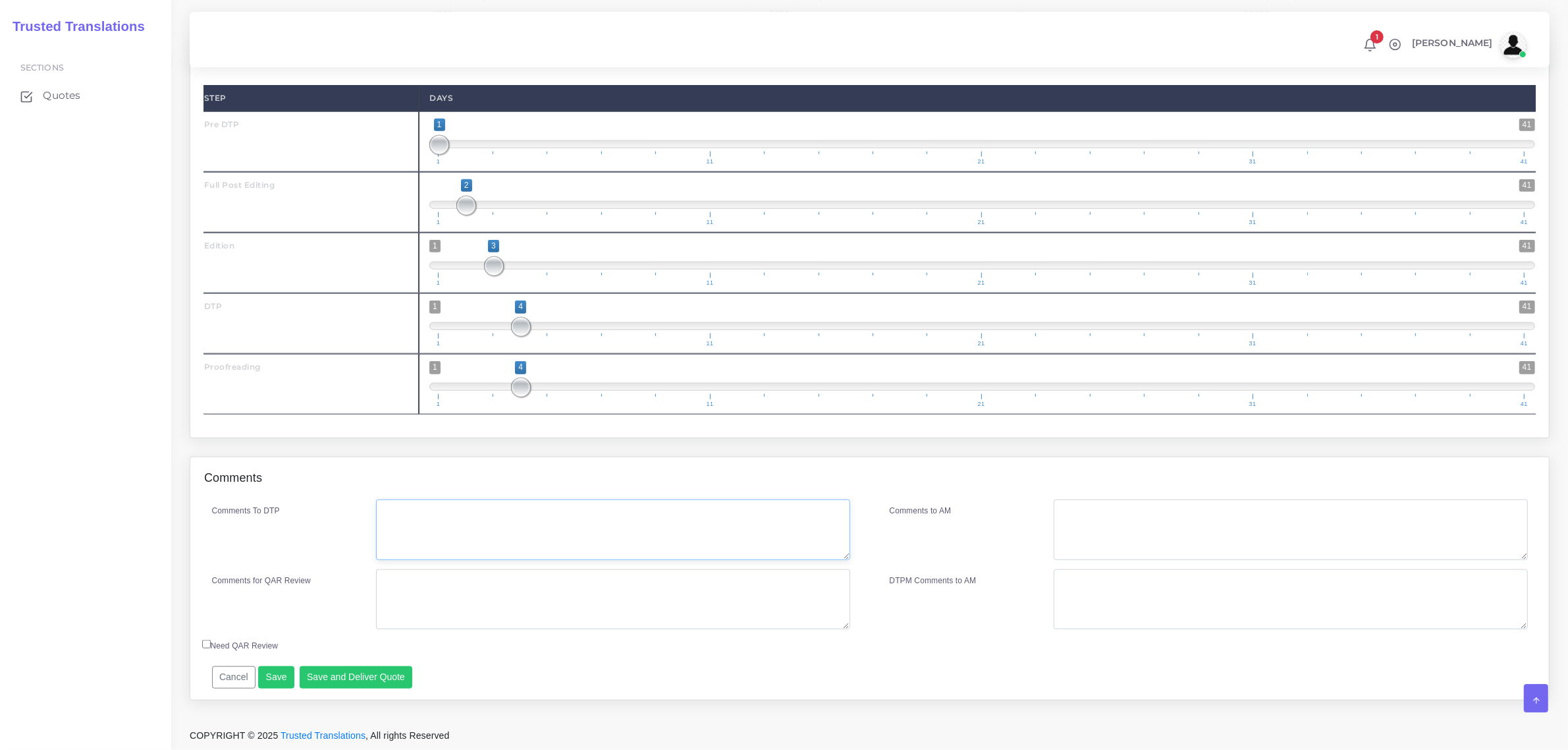
click at [448, 522] on textarea "Comments To DTP" at bounding box center [612, 530] width 474 height 61
click at [417, 514] on textarea "fillables and dropdowns" at bounding box center [612, 530] width 474 height 61
type textarea "fillables, tool tips and dropdowns"
click at [373, 677] on button "Save and Deliver Quote" at bounding box center [356, 677] width 113 height 23
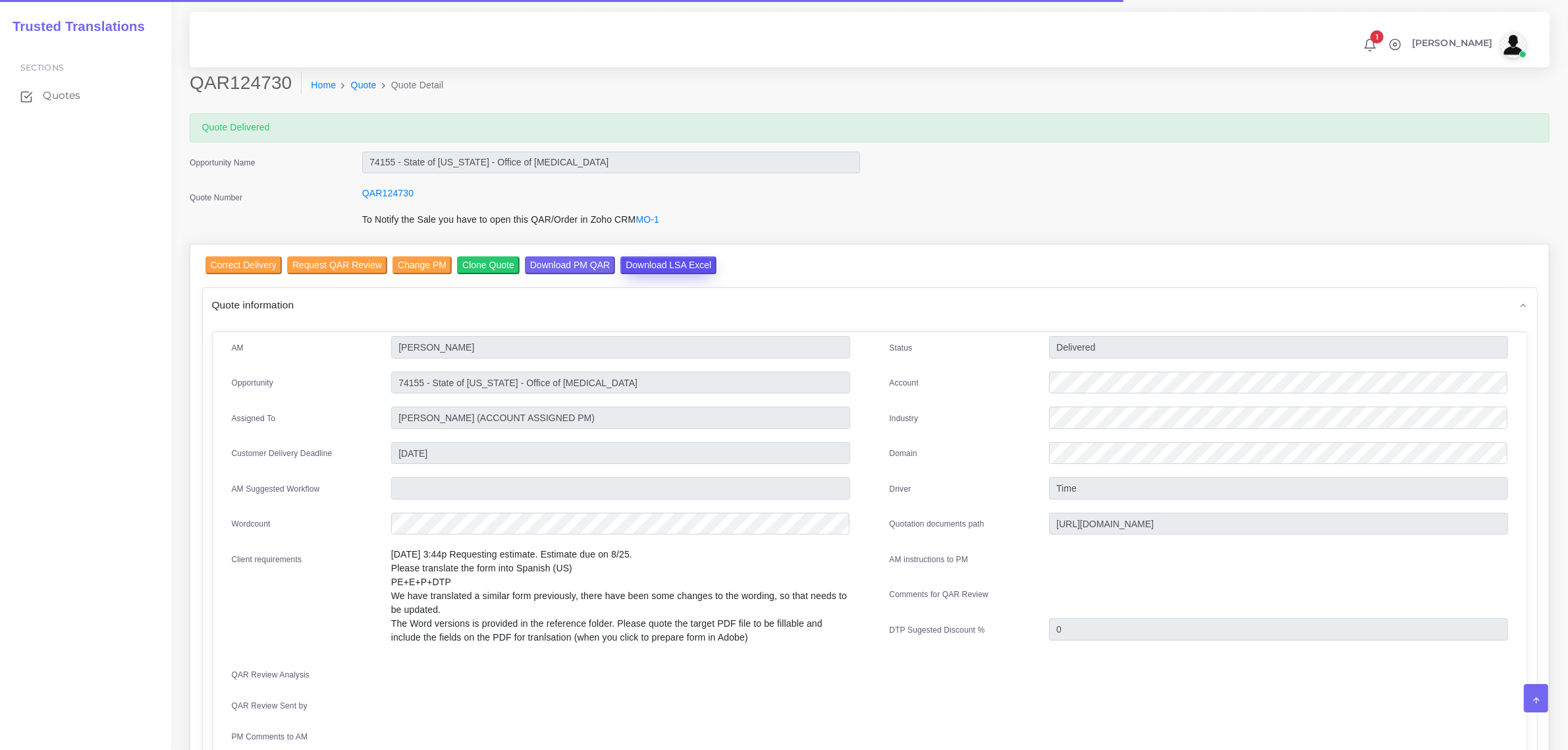
click at [658, 265] on input "Download LSA Excel" at bounding box center [668, 265] width 96 height 18
